Goal: Task Accomplishment & Management: Use online tool/utility

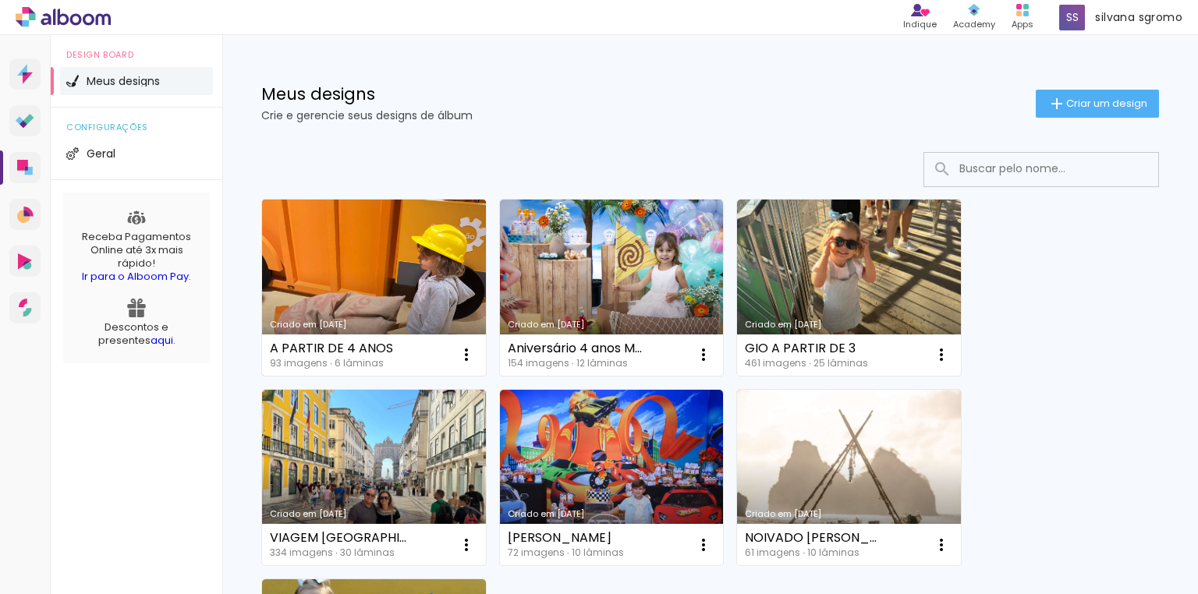
click at [371, 264] on link "Criado em [DATE]" at bounding box center [374, 288] width 224 height 176
